Goal: Task Accomplishment & Management: Manage account settings

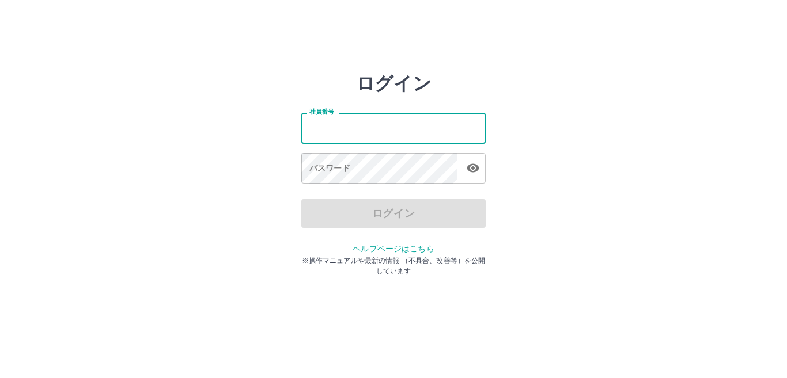
click at [375, 127] on input "社員番号" at bounding box center [393, 128] width 184 height 31
type input "*******"
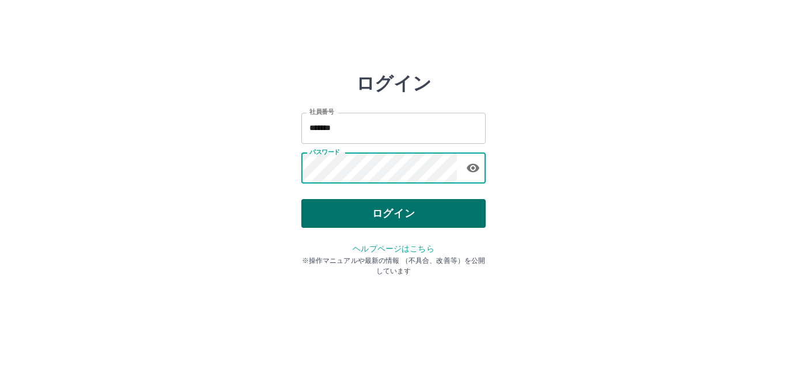
click at [383, 218] on button "ログイン" at bounding box center [393, 213] width 184 height 29
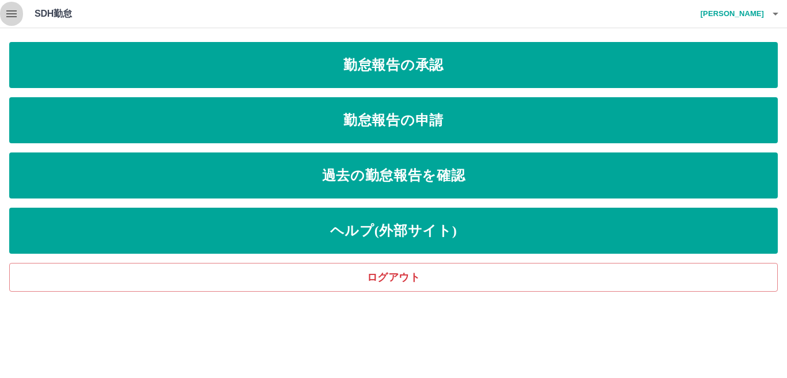
click at [13, 12] on icon "button" at bounding box center [12, 14] width 14 height 14
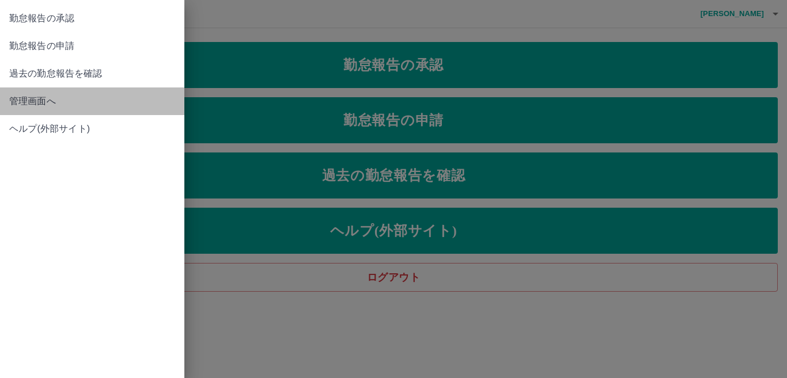
click at [31, 98] on span "管理画面へ" at bounding box center [92, 101] width 166 height 14
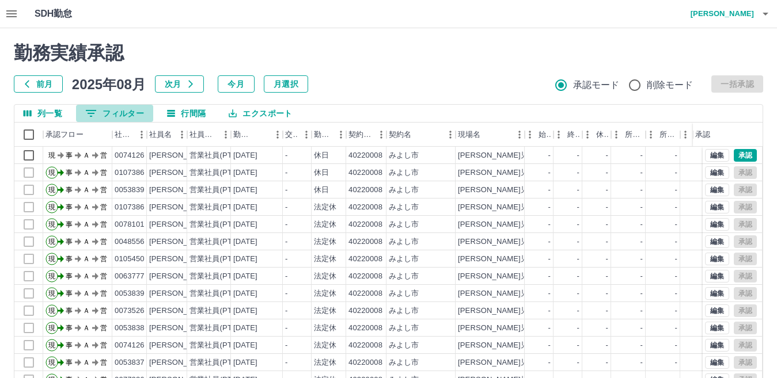
click at [113, 116] on button "0 フィルター" at bounding box center [114, 113] width 77 height 17
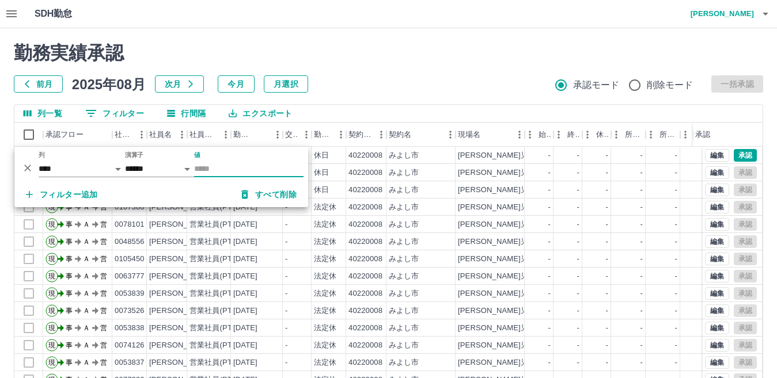
click at [219, 166] on input "値" at bounding box center [248, 169] width 109 height 17
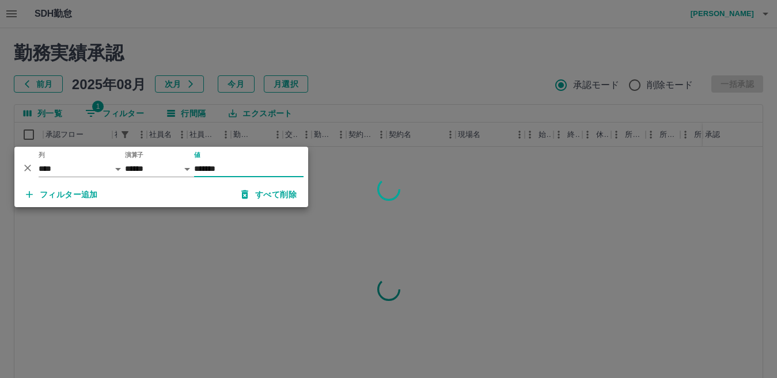
type input "*******"
click at [420, 193] on div at bounding box center [388, 189] width 777 height 378
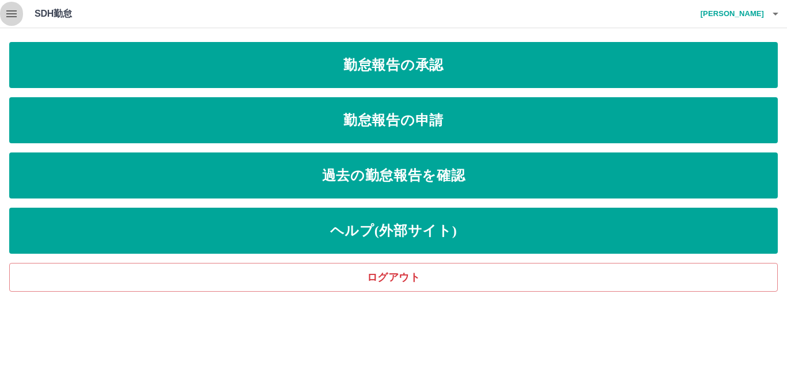
click at [10, 8] on icon "button" at bounding box center [12, 14] width 14 height 14
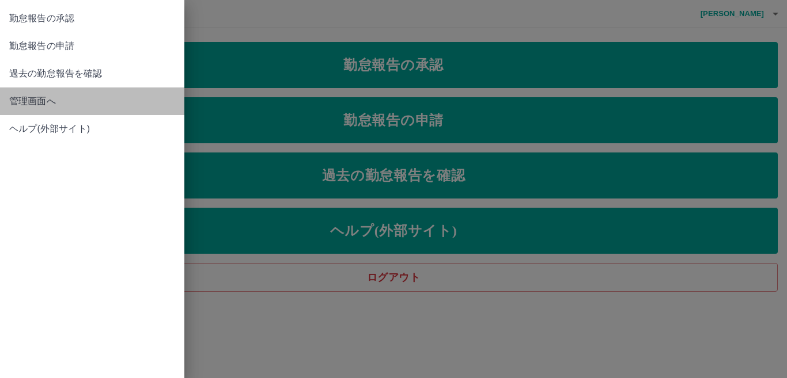
click at [31, 109] on link "管理画面へ" at bounding box center [92, 102] width 184 height 28
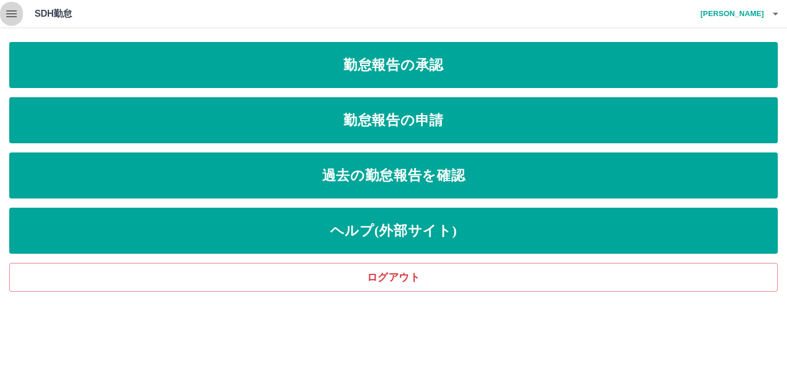
click at [13, 12] on icon "button" at bounding box center [11, 13] width 10 height 7
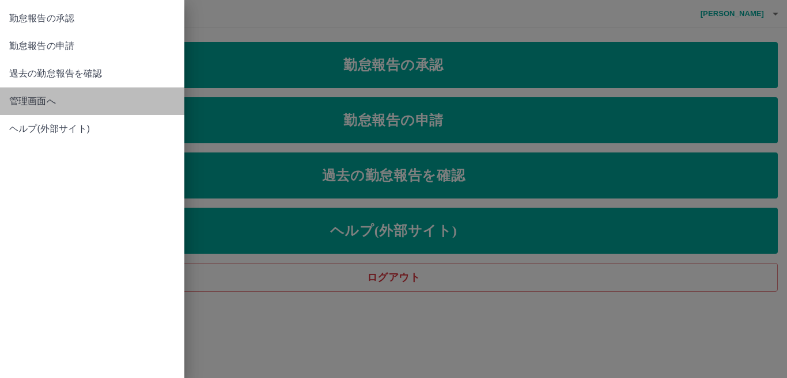
click at [21, 103] on span "管理画面へ" at bounding box center [92, 101] width 166 height 14
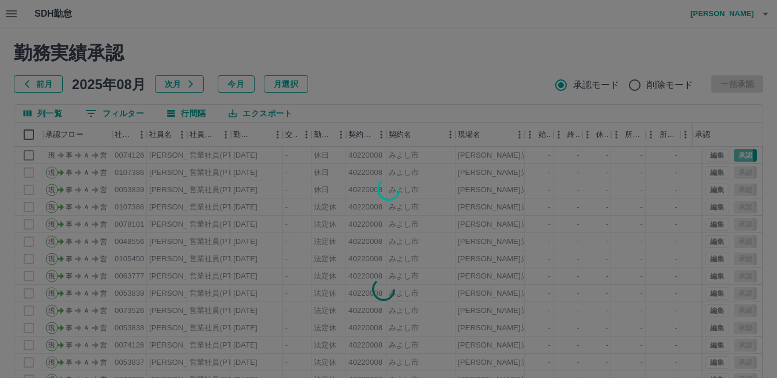
click at [120, 115] on div at bounding box center [388, 189] width 777 height 378
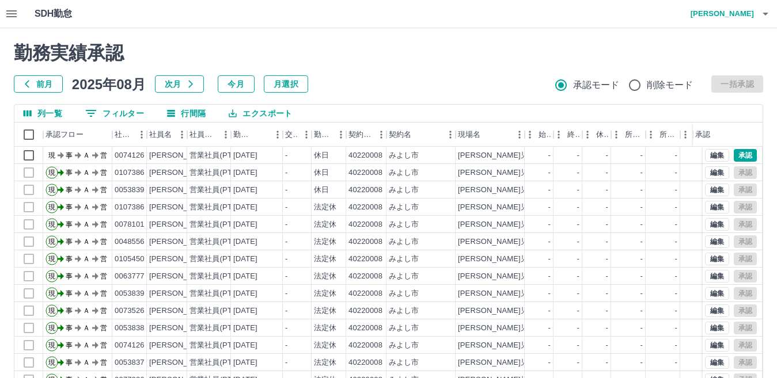
click at [120, 115] on button "0 フィルター" at bounding box center [114, 113] width 77 height 17
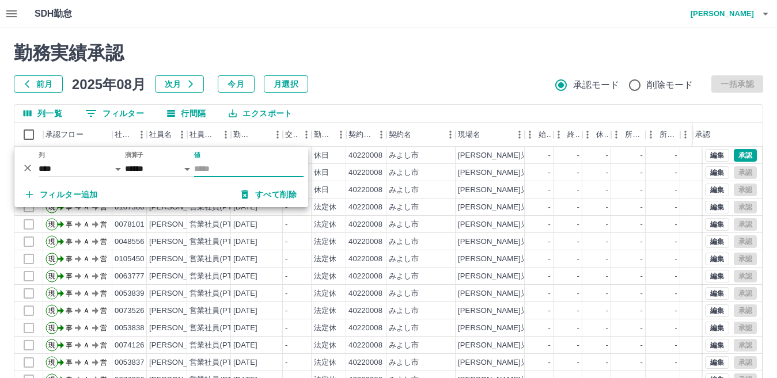
click at [257, 168] on input "値" at bounding box center [248, 169] width 109 height 17
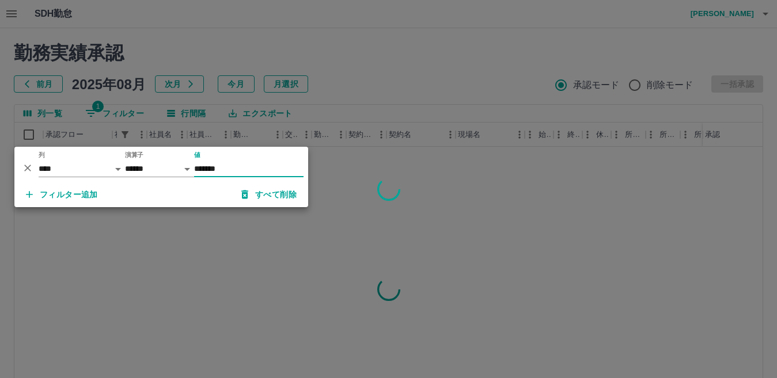
type input "*******"
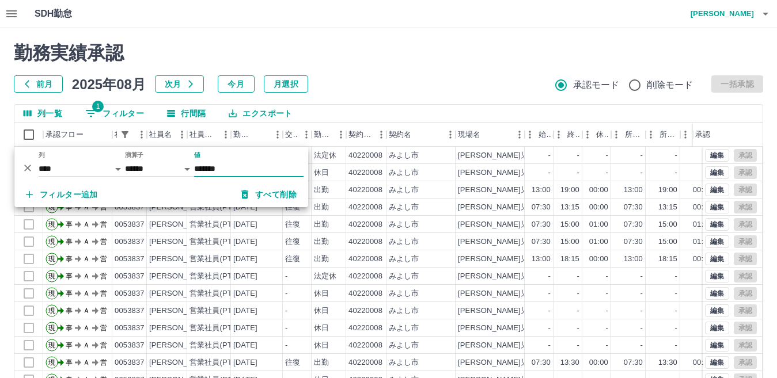
click at [420, 68] on div "勤務実績承認 前月 2025年08月 次月 今月 月選択 承認モード 削除モード 一括承認" at bounding box center [388, 67] width 749 height 51
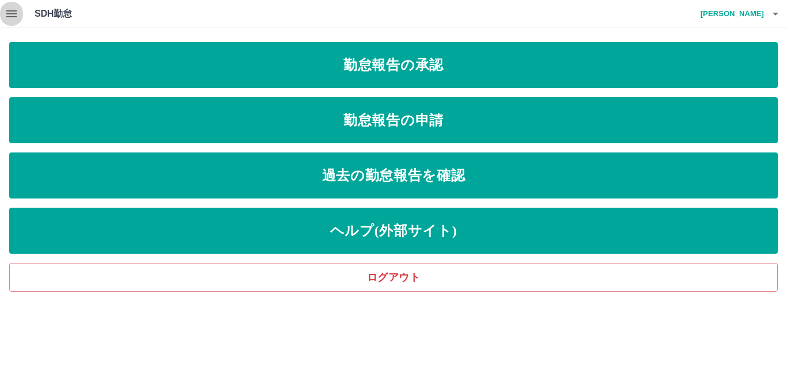
click at [7, 13] on icon "button" at bounding box center [11, 13] width 10 height 7
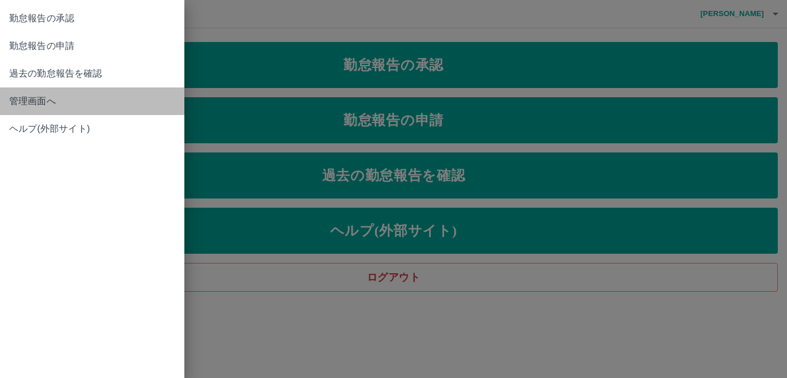
click at [22, 101] on span "管理画面へ" at bounding box center [92, 101] width 166 height 14
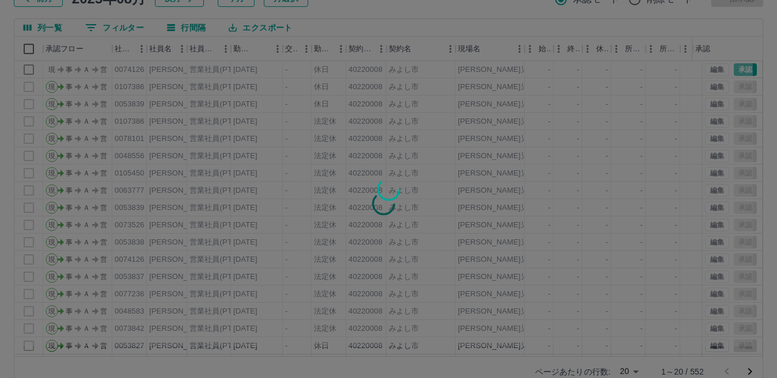
scroll to position [108, 0]
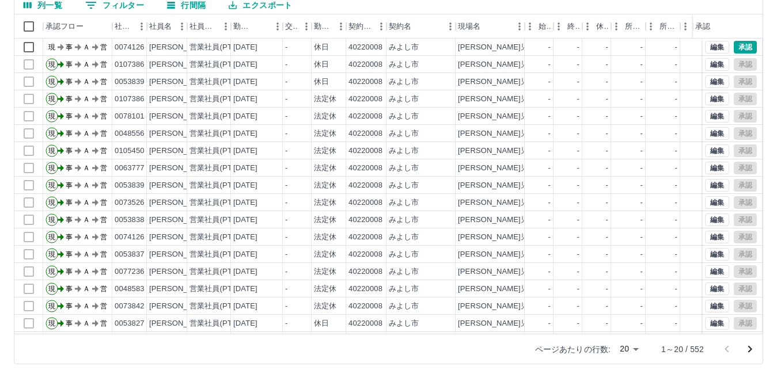
click at [122, 7] on button "0 フィルター" at bounding box center [114, 5] width 77 height 17
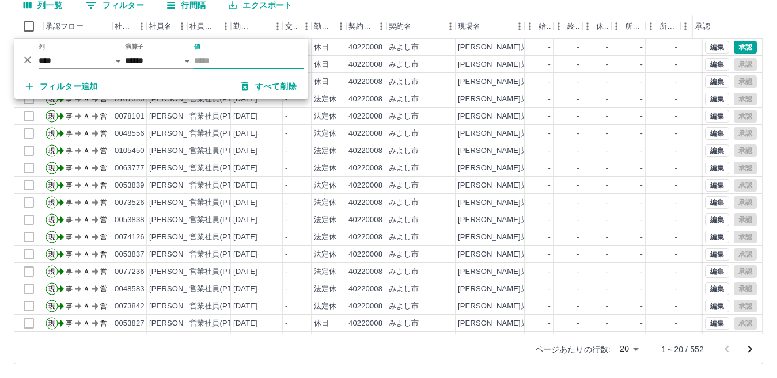
click at [216, 63] on input "値" at bounding box center [248, 60] width 109 height 17
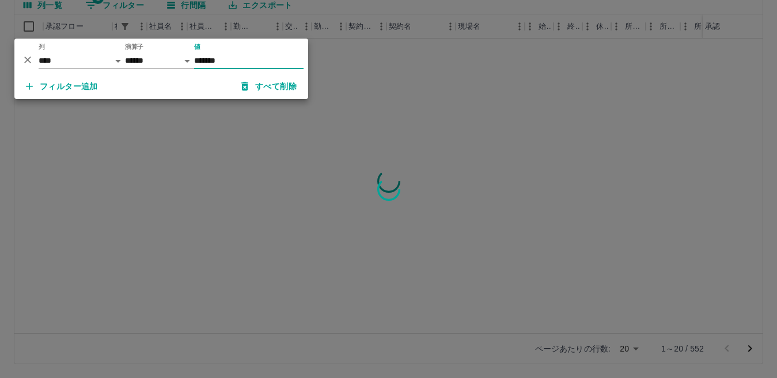
type input "*******"
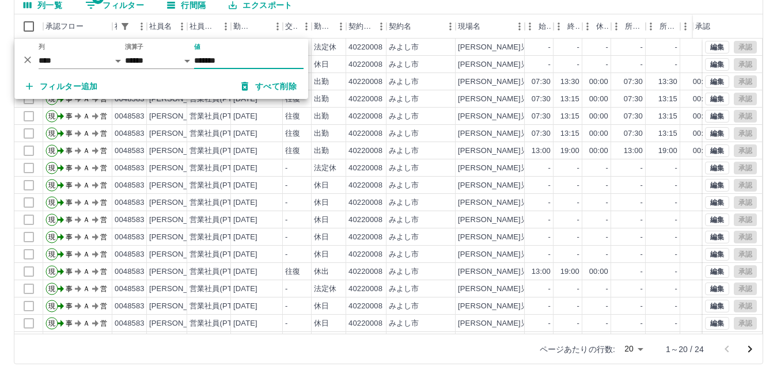
click at [308, 5] on div "列一覧 1 フィルター 行間隔 エクスポート" at bounding box center [388, 6] width 748 height 18
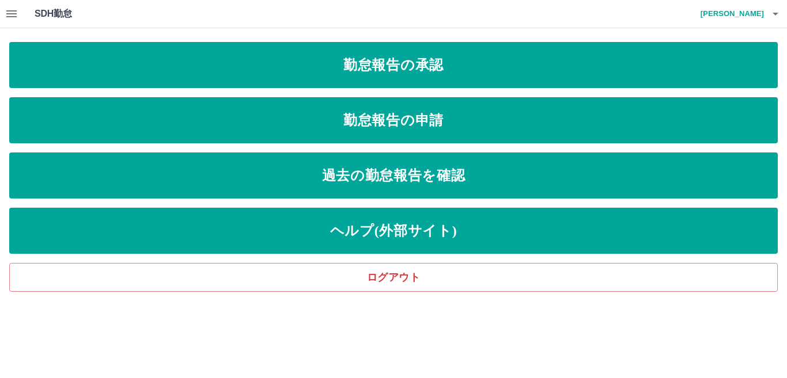
click at [17, 13] on icon "button" at bounding box center [12, 14] width 14 height 14
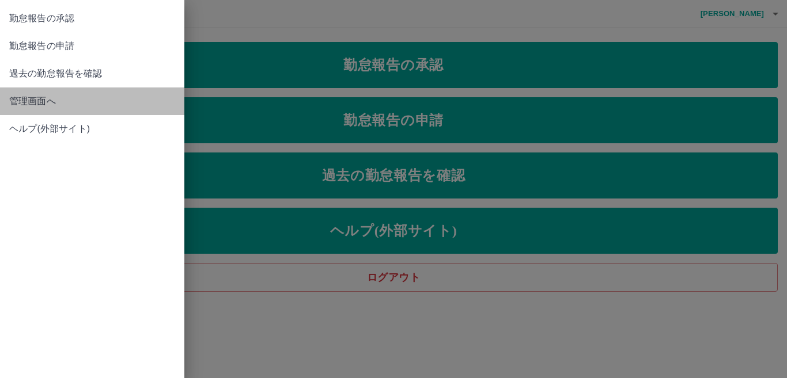
click at [28, 105] on span "管理画面へ" at bounding box center [92, 101] width 166 height 14
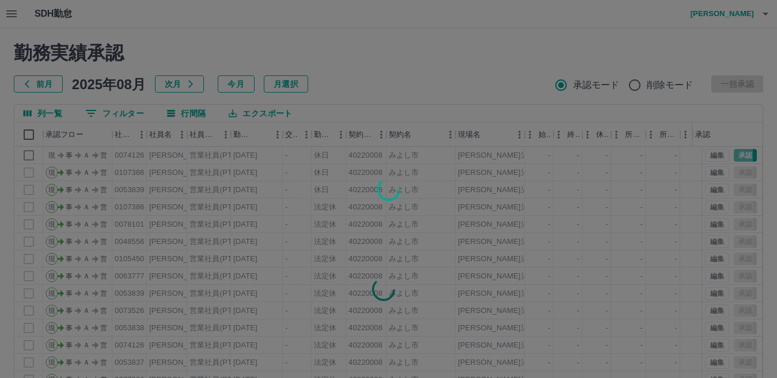
click at [128, 111] on div at bounding box center [388, 189] width 777 height 378
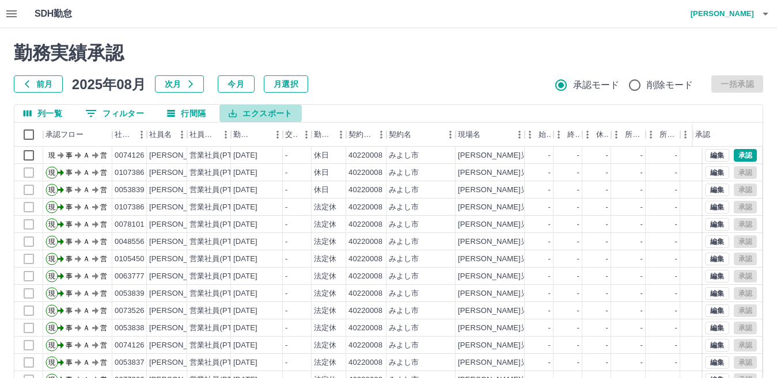
click at [262, 117] on button "エクスポート" at bounding box center [260, 113] width 82 height 17
click at [259, 110] on button "エクスポート" at bounding box center [260, 113] width 82 height 17
click at [124, 114] on button "0 フィルター" at bounding box center [114, 113] width 77 height 17
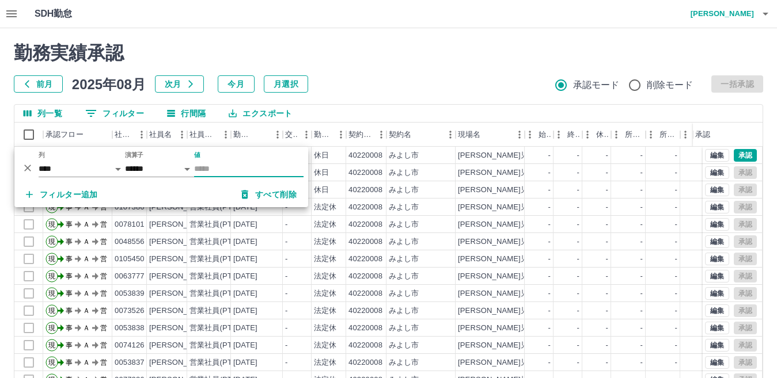
click at [212, 167] on input "値" at bounding box center [248, 169] width 109 height 17
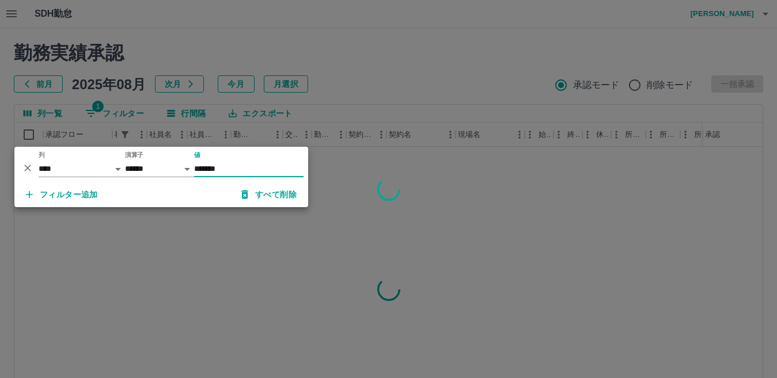
type input "*******"
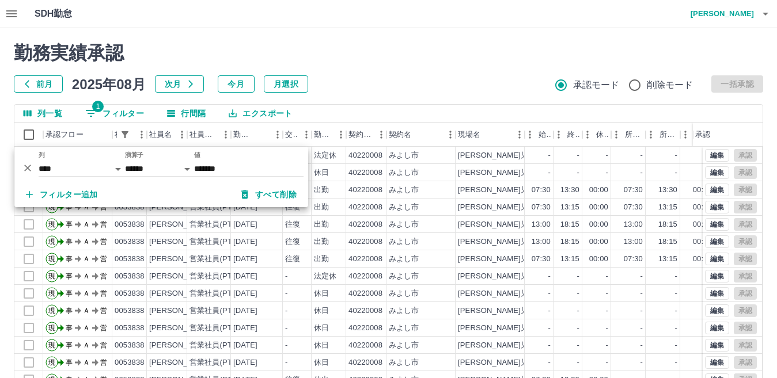
click at [358, 70] on div "勤務実績承認 前月 2025年08月 次月 今月 月選択 承認モード 削除モード 一括承認" at bounding box center [388, 67] width 749 height 51
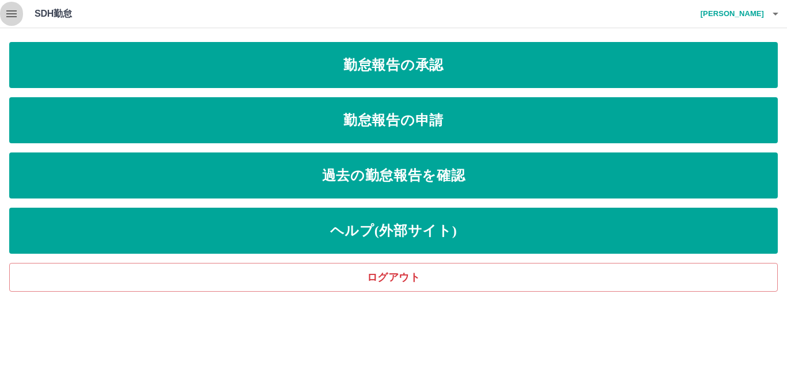
click at [14, 15] on icon "button" at bounding box center [12, 14] width 14 height 14
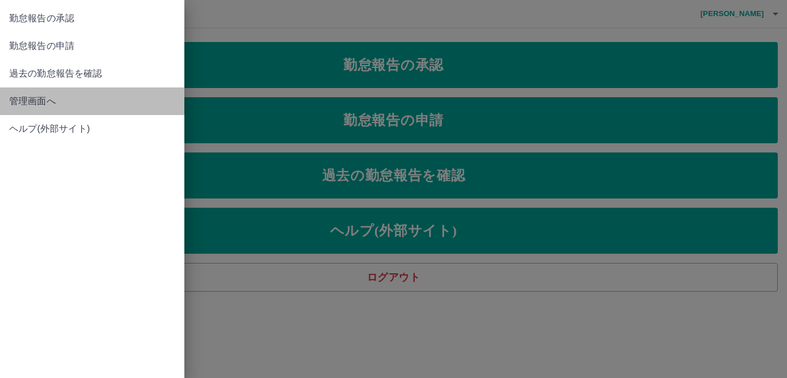
click at [40, 105] on span "管理画面へ" at bounding box center [92, 101] width 166 height 14
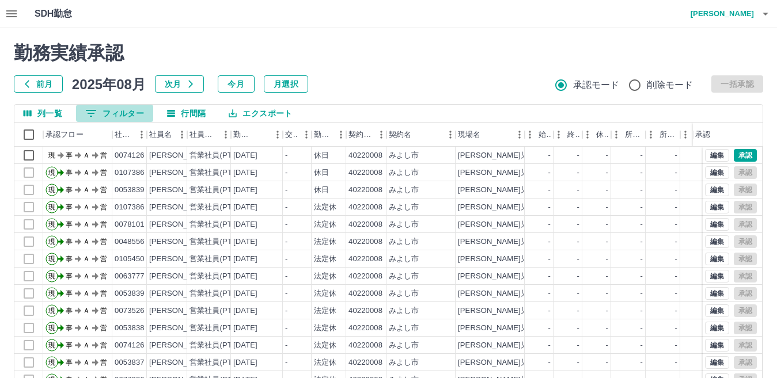
click at [116, 115] on button "0 フィルター" at bounding box center [114, 113] width 77 height 17
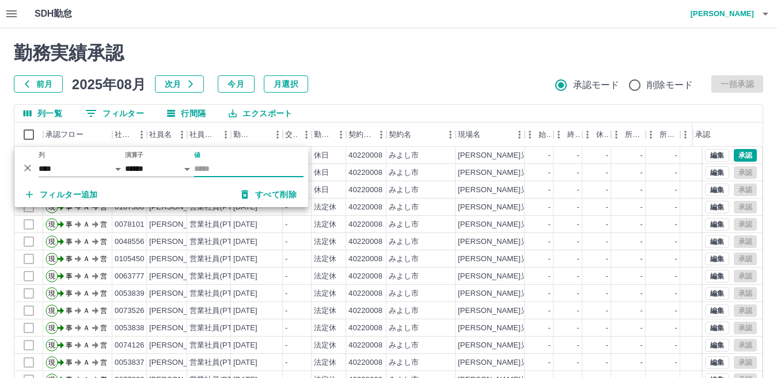
click at [241, 168] on input "値" at bounding box center [248, 169] width 109 height 17
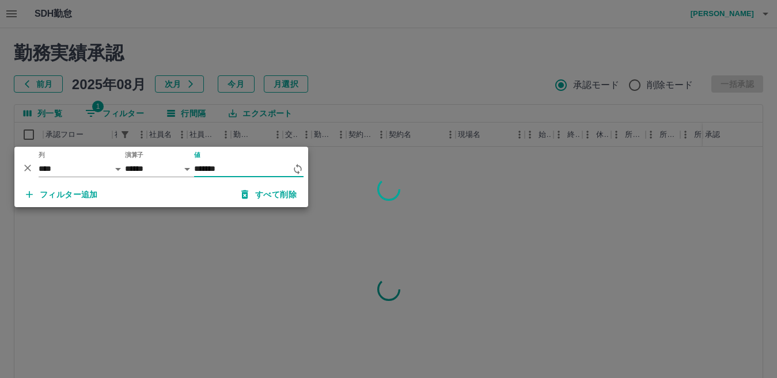
type input "*******"
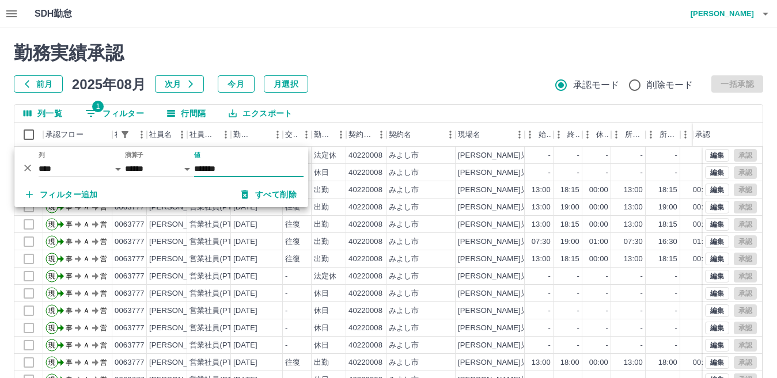
click at [373, 81] on div "前月 2025年08月 次月 今月 月選択 承認モード 削除モード 一括承認" at bounding box center [388, 83] width 749 height 17
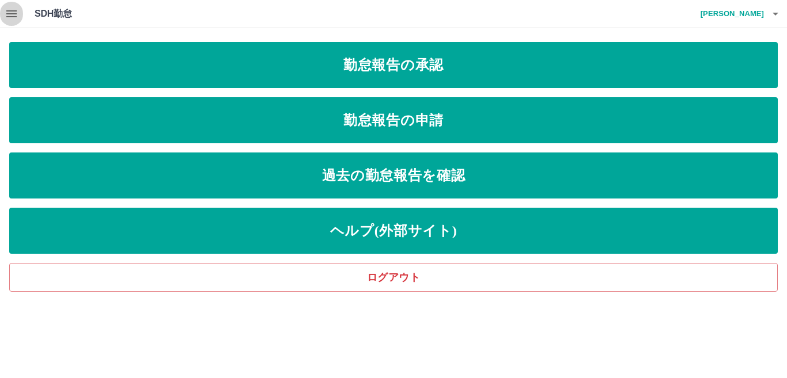
click at [10, 16] on icon "button" at bounding box center [12, 14] width 14 height 14
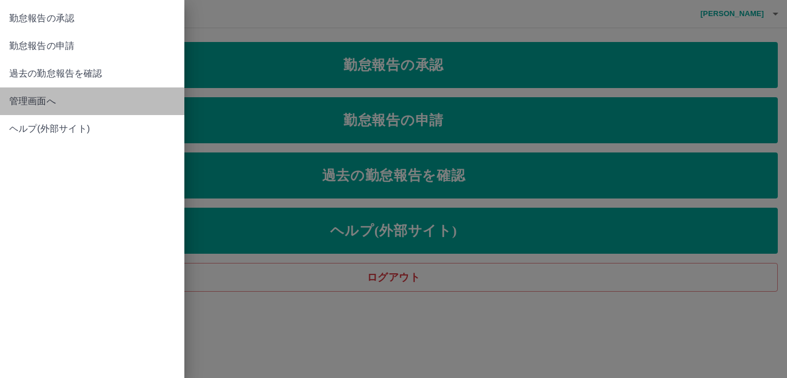
click at [43, 104] on span "管理画面へ" at bounding box center [92, 101] width 166 height 14
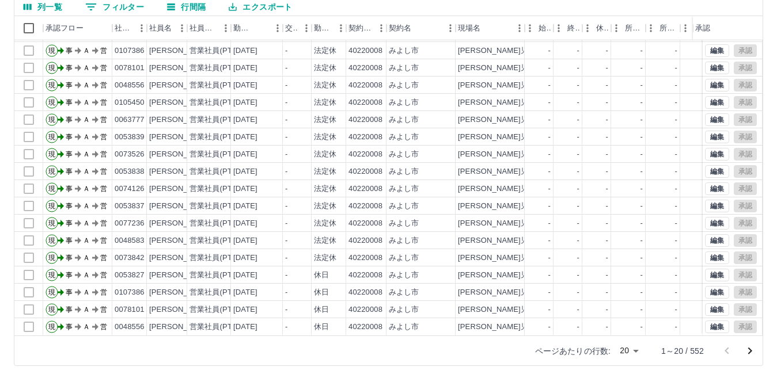
scroll to position [108, 0]
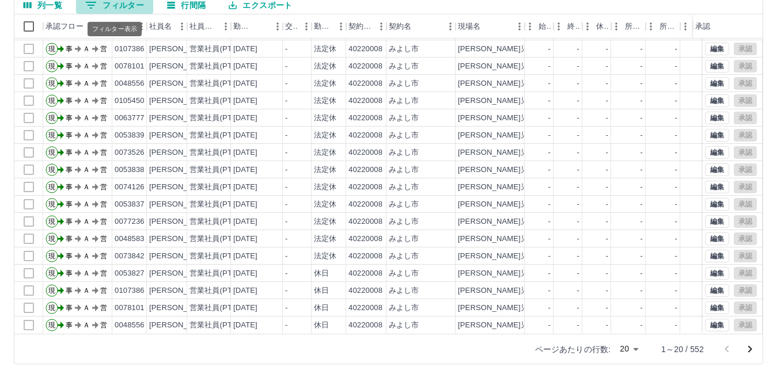
click at [134, 5] on button "0 フィルター" at bounding box center [114, 5] width 77 height 17
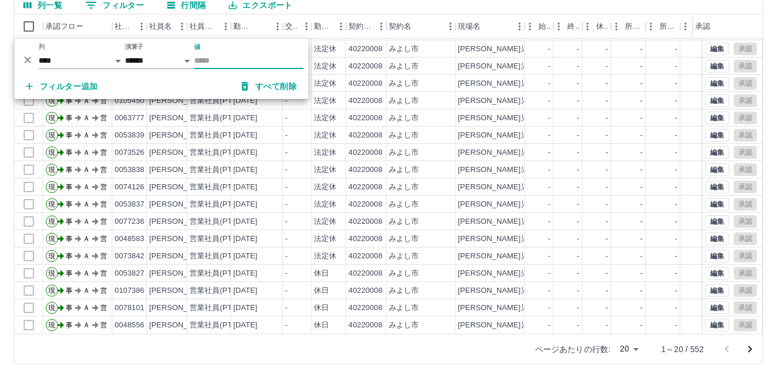
click at [218, 65] on input "値" at bounding box center [248, 60] width 109 height 17
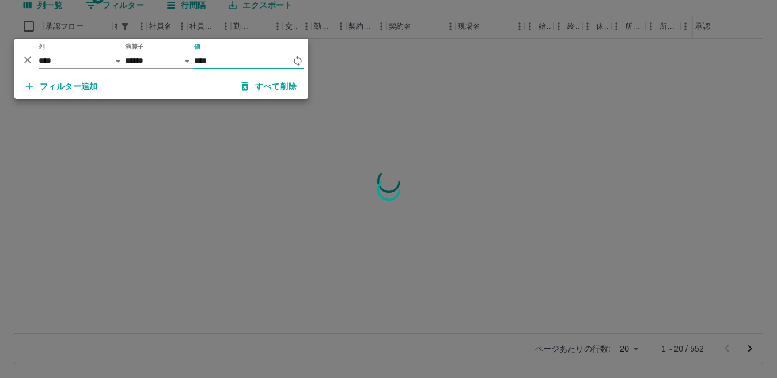
scroll to position [0, 0]
type input "*******"
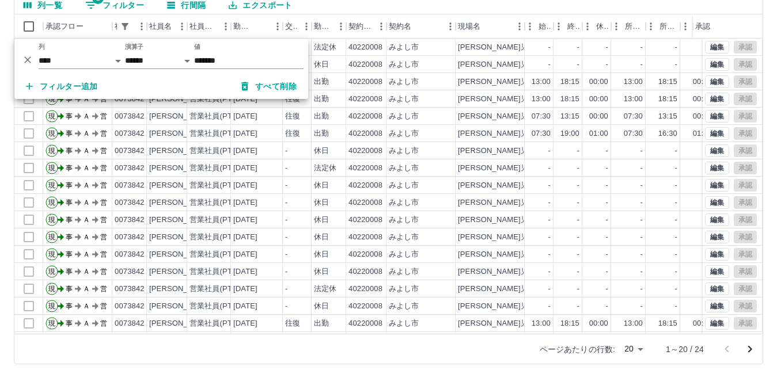
drag, startPoint x: 345, startPoint y: 0, endPoint x: 336, endPoint y: 11, distance: 14.3
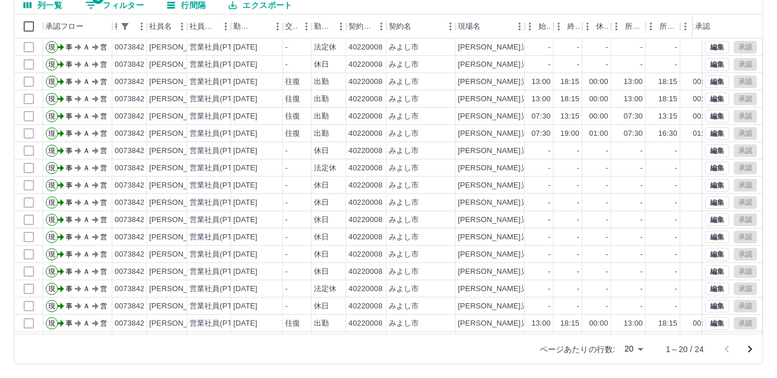
click at [336, 11] on div "列一覧 1 フィルター 行間隔 エクスポート" at bounding box center [388, 6] width 748 height 18
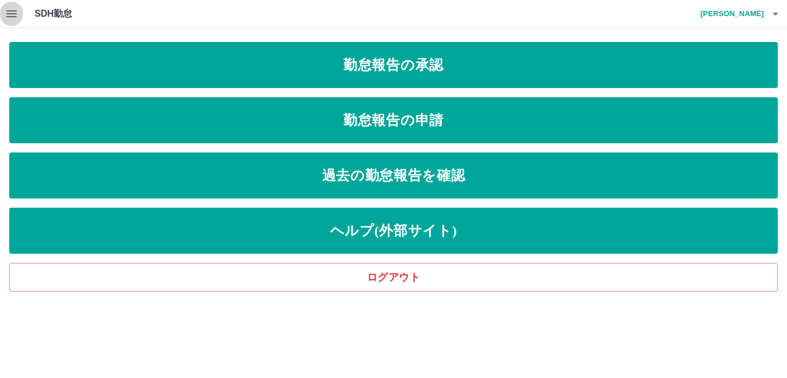
click at [6, 15] on icon "button" at bounding box center [12, 14] width 14 height 14
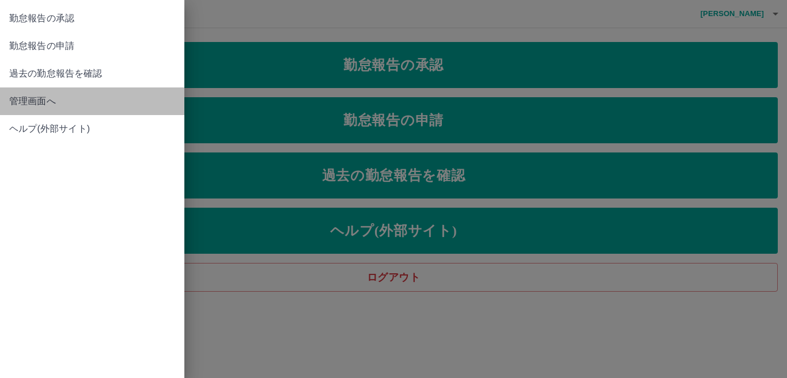
click at [22, 100] on span "管理画面へ" at bounding box center [92, 101] width 166 height 14
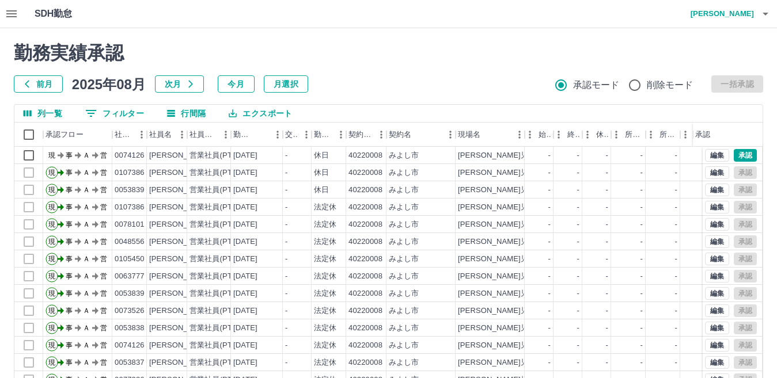
click at [124, 111] on div "勤務実績承認 前月 [DATE] 次月 今月 月選択 承認モード 削除モード 一括承認 列一覧 0 フィルター 行間隔 エクスポート 承認フロー 社員番号 社…" at bounding box center [388, 257] width 777 height 458
click at [124, 111] on button "0 フィルター" at bounding box center [114, 113] width 77 height 17
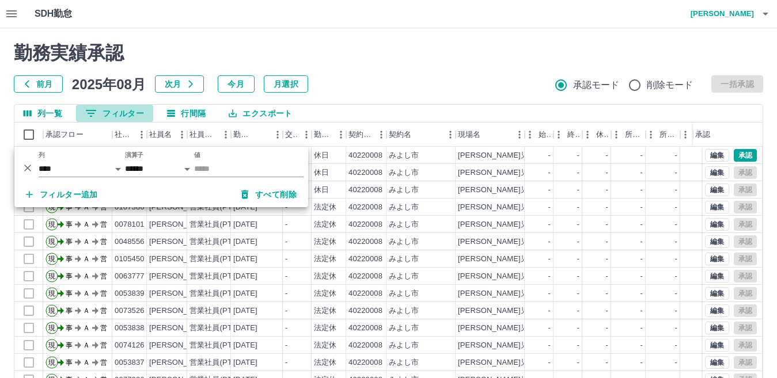
click at [124, 111] on button "0 フィルター" at bounding box center [114, 113] width 77 height 17
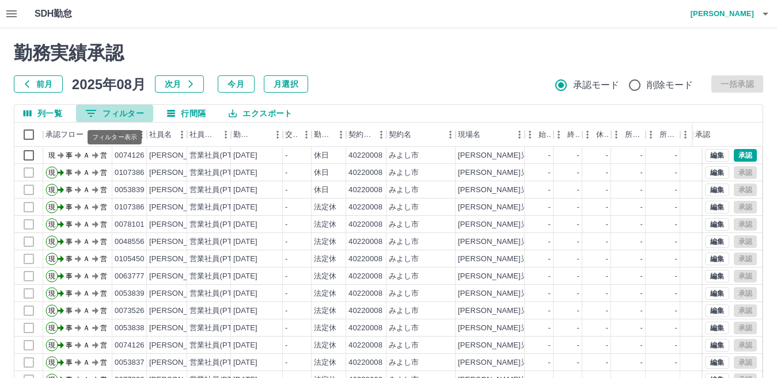
click at [132, 113] on button "0 フィルター" at bounding box center [114, 113] width 77 height 17
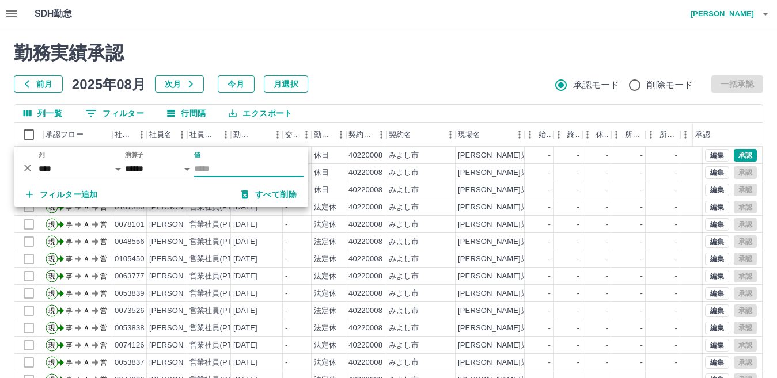
click at [276, 171] on input "値" at bounding box center [248, 169] width 109 height 17
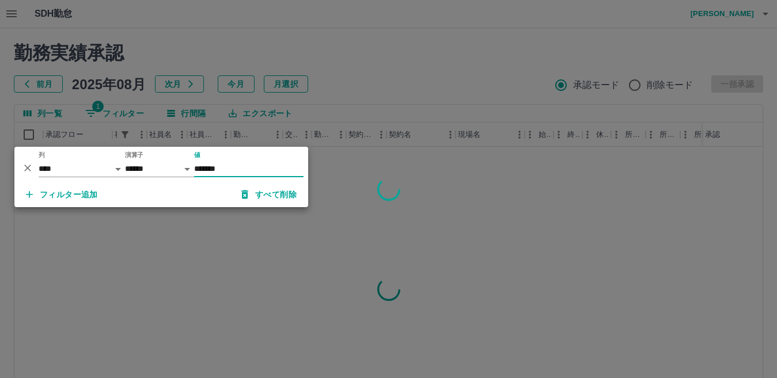
type input "*******"
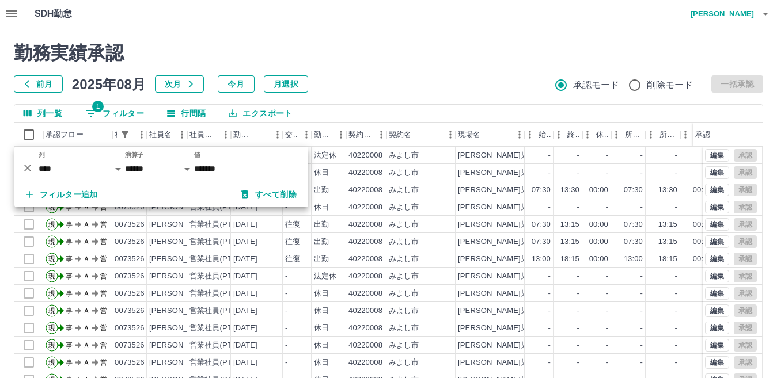
click at [411, 60] on h2 "勤務実績承認" at bounding box center [388, 53] width 749 height 22
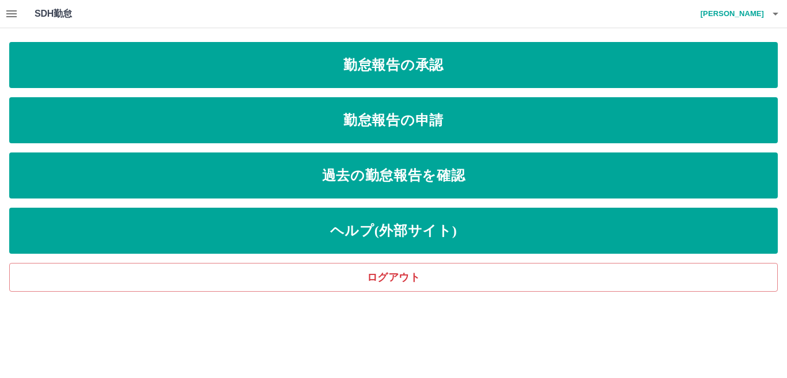
click at [12, 10] on icon "button" at bounding box center [11, 13] width 10 height 7
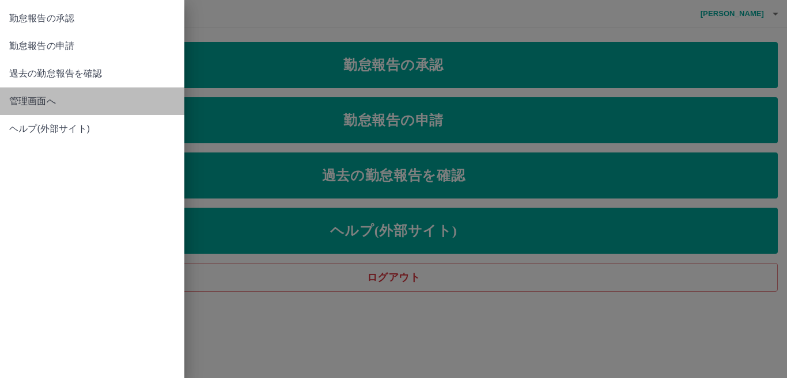
click at [21, 92] on link "管理画面へ" at bounding box center [92, 102] width 184 height 28
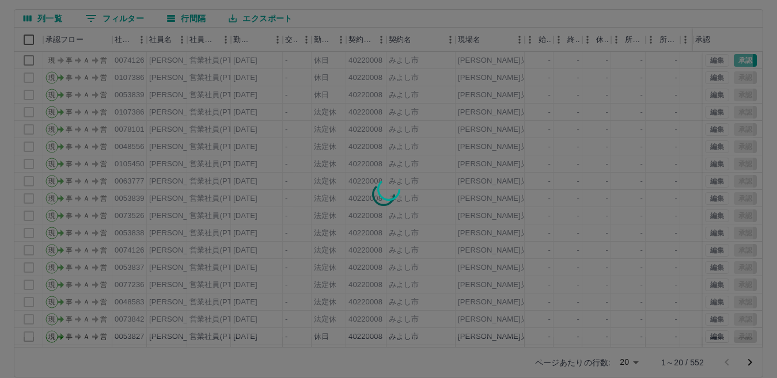
scroll to position [108, 0]
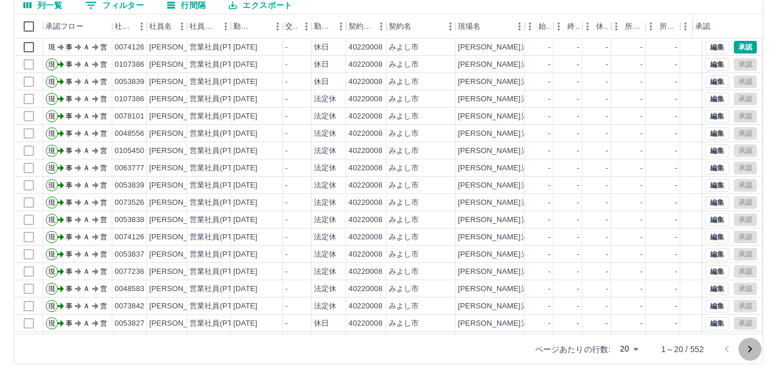
click at [750, 347] on icon "次のページへ" at bounding box center [750, 350] width 14 height 14
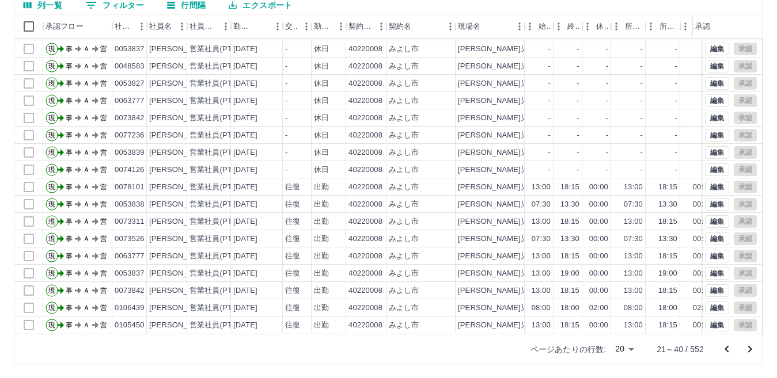
click at [752, 351] on icon "次のページへ" at bounding box center [750, 350] width 14 height 14
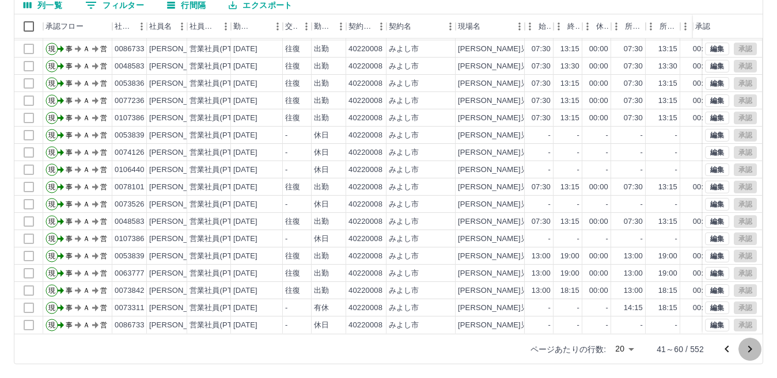
click at [750, 346] on icon "次のページへ" at bounding box center [750, 350] width 14 height 14
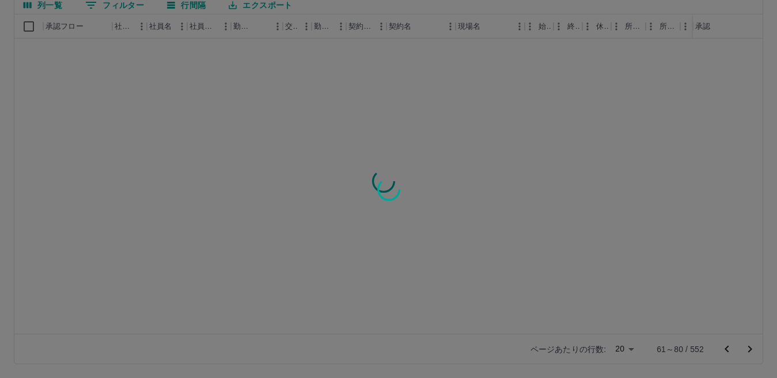
scroll to position [0, 0]
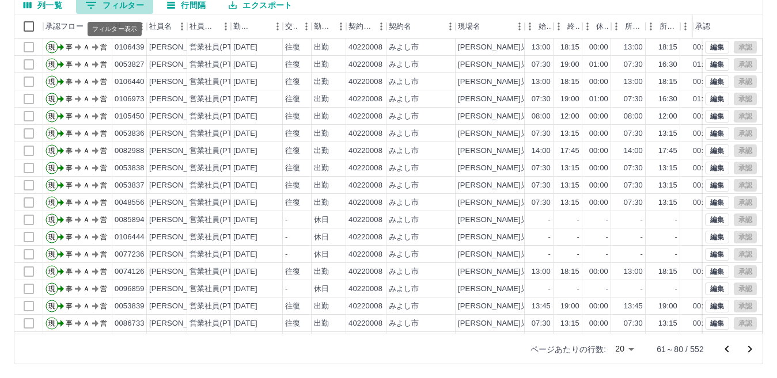
click at [130, 5] on button "0 フィルター" at bounding box center [114, 5] width 77 height 17
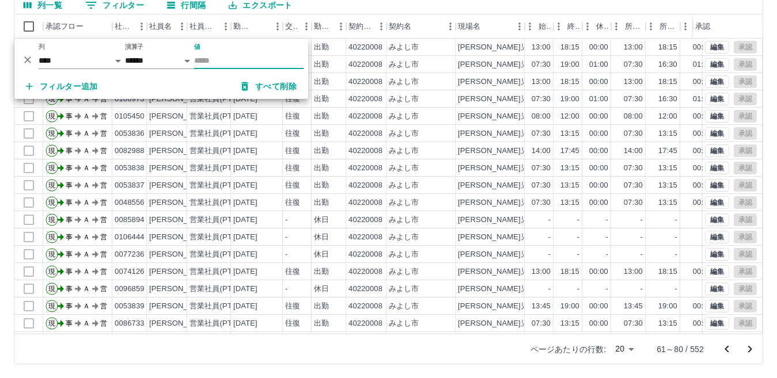
click at [230, 59] on input "値" at bounding box center [248, 60] width 109 height 17
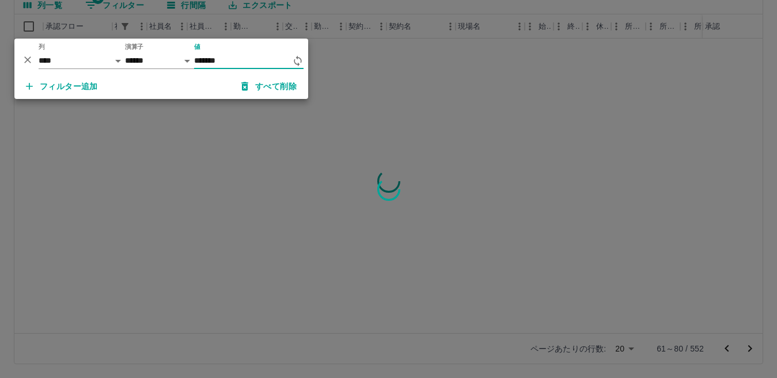
type input "*******"
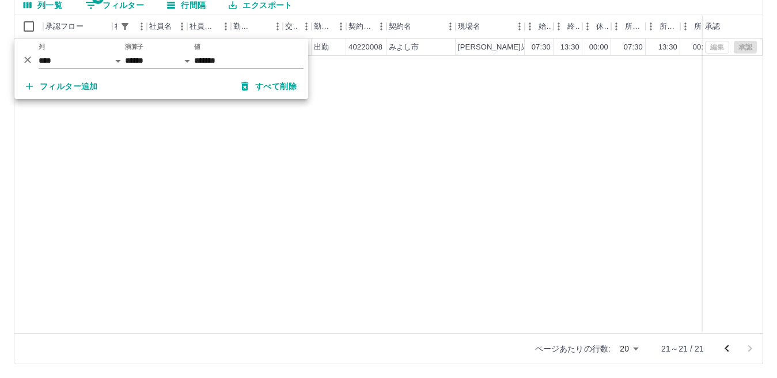
click at [281, 143] on div "現 事 Ａ 営 0085894 [PERSON_NAME] 営業社員(PT契約) [DATE] 往復 出勤 40220008 [GEOGRAPHIC_DATA…" at bounding box center [517, 186] width 1006 height 295
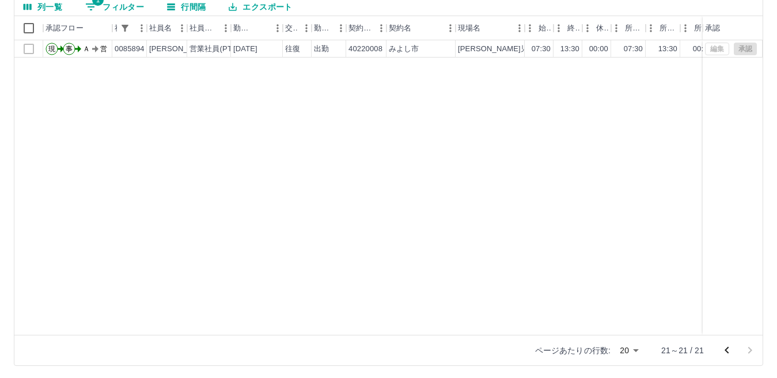
scroll to position [108, 0]
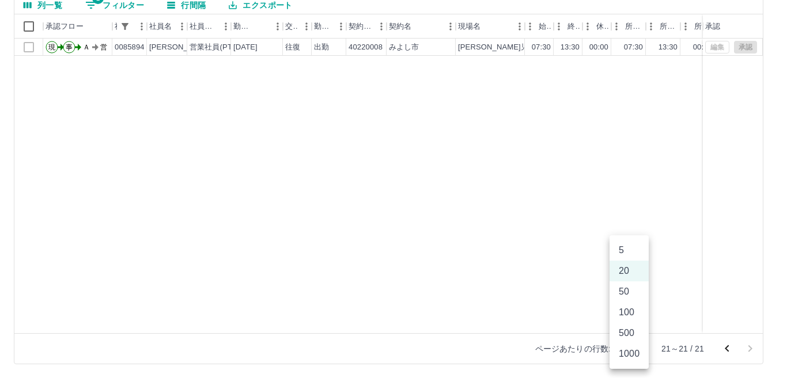
click at [637, 347] on body "SDH勤怠 [PERSON_NAME] 勤務実績承認 前月 [DATE] 次月 今月 月選択 承認モード 削除モード 一括承認 列一覧 1 フィルター 行間隔…" at bounding box center [393, 135] width 787 height 487
click at [639, 290] on li "50" at bounding box center [628, 292] width 39 height 21
type input "**"
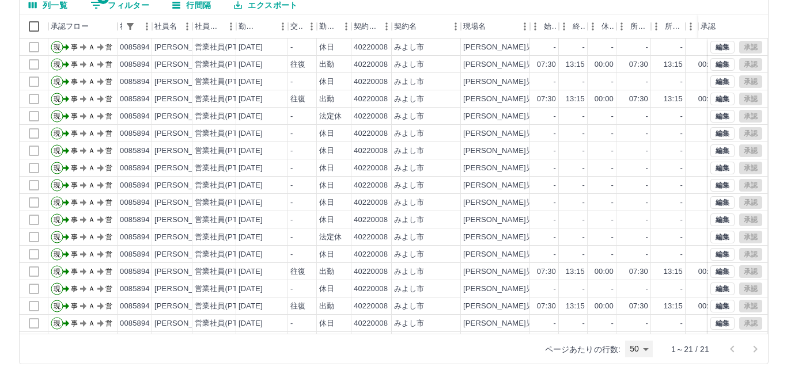
scroll to position [0, 0]
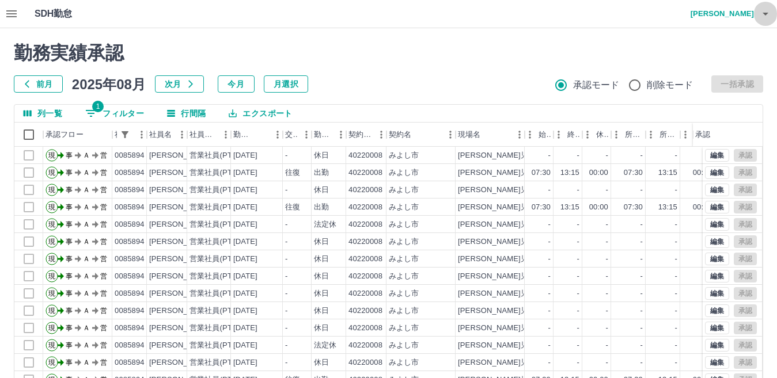
click at [767, 14] on icon "button" at bounding box center [766, 14] width 6 height 3
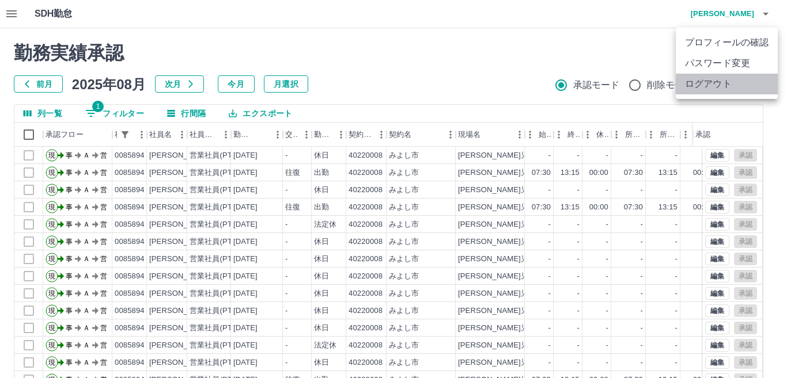
click at [744, 83] on li "ログアウト" at bounding box center [727, 84] width 102 height 21
